Goal: Register for event/course

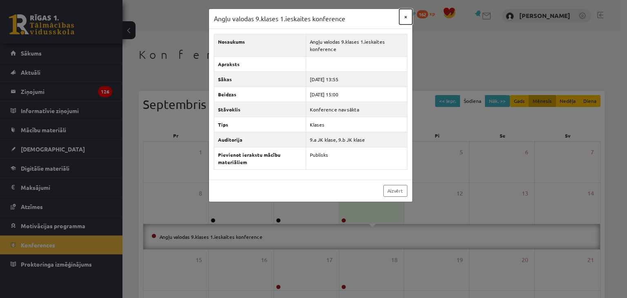
click at [405, 18] on button "×" at bounding box center [405, 17] width 13 height 16
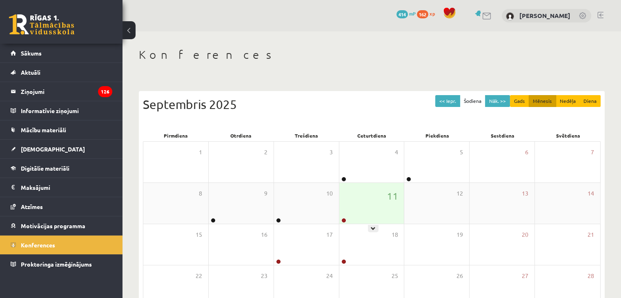
click at [355, 190] on div "11" at bounding box center [371, 203] width 65 height 41
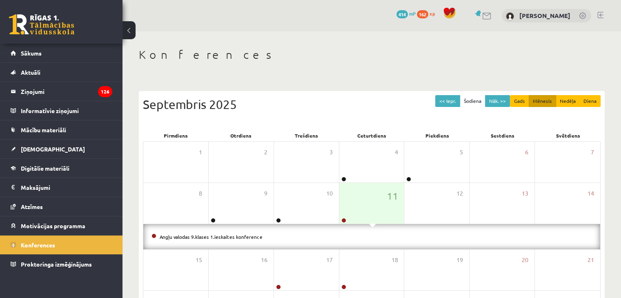
click at [186, 241] on li "Angļu valodas 9.klases 1.ieskaites konference" at bounding box center [372, 236] width 441 height 9
click at [190, 239] on link "Angļu valodas 9.klases 1.ieskaites konference" at bounding box center [211, 237] width 103 height 7
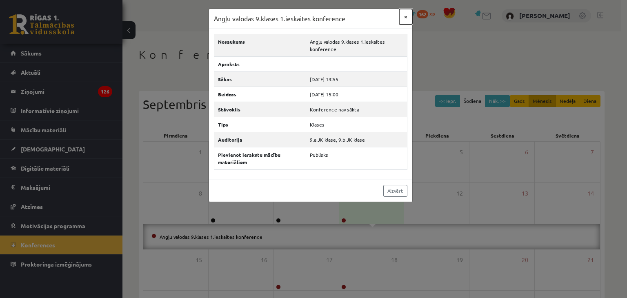
click at [405, 18] on button "×" at bounding box center [405, 17] width 13 height 16
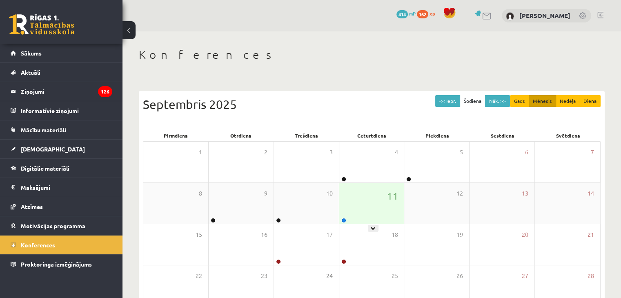
click at [354, 207] on div "11" at bounding box center [371, 203] width 65 height 41
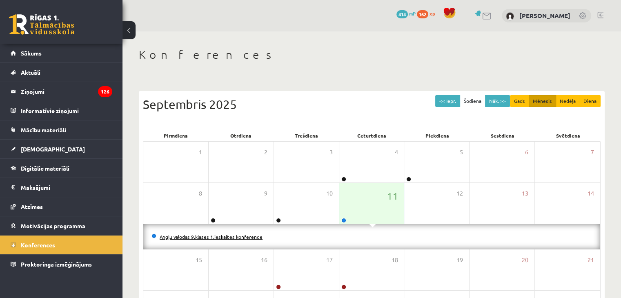
click at [227, 234] on link "Angļu valodas 9.klases 1.ieskaites konference" at bounding box center [211, 237] width 103 height 7
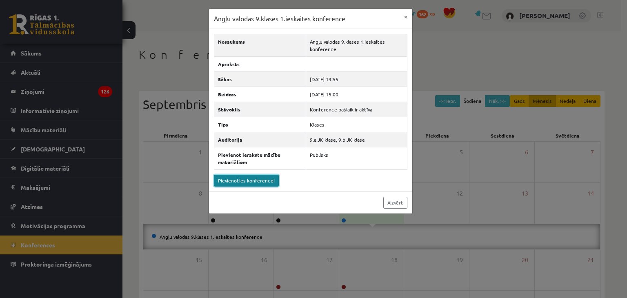
click at [266, 180] on link "Pievienoties konferencei" at bounding box center [246, 181] width 65 height 12
